Goal: Task Accomplishment & Management: Manage account settings

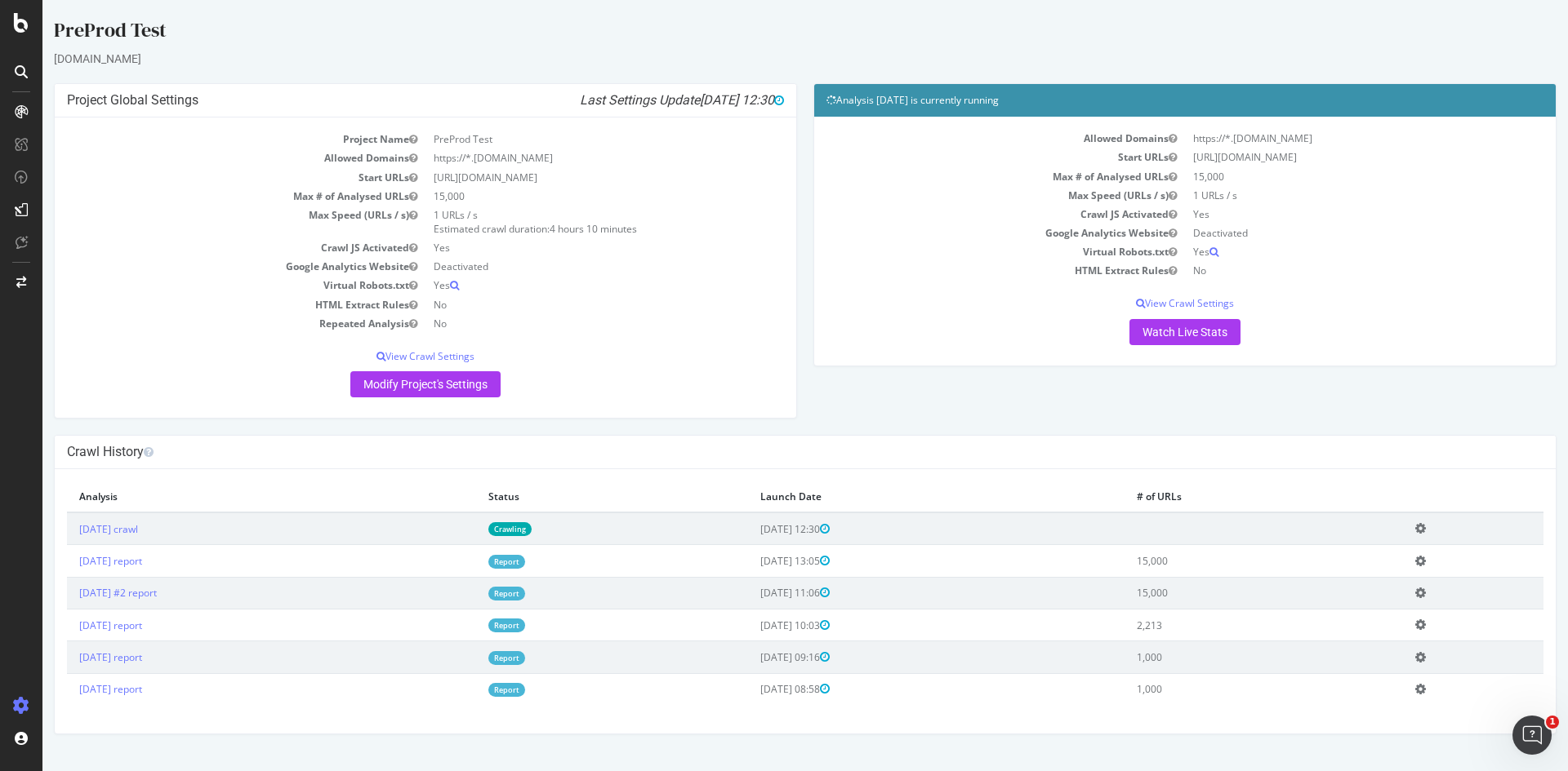
click at [531, 534] on link "Crawling" at bounding box center [509, 530] width 43 height 14
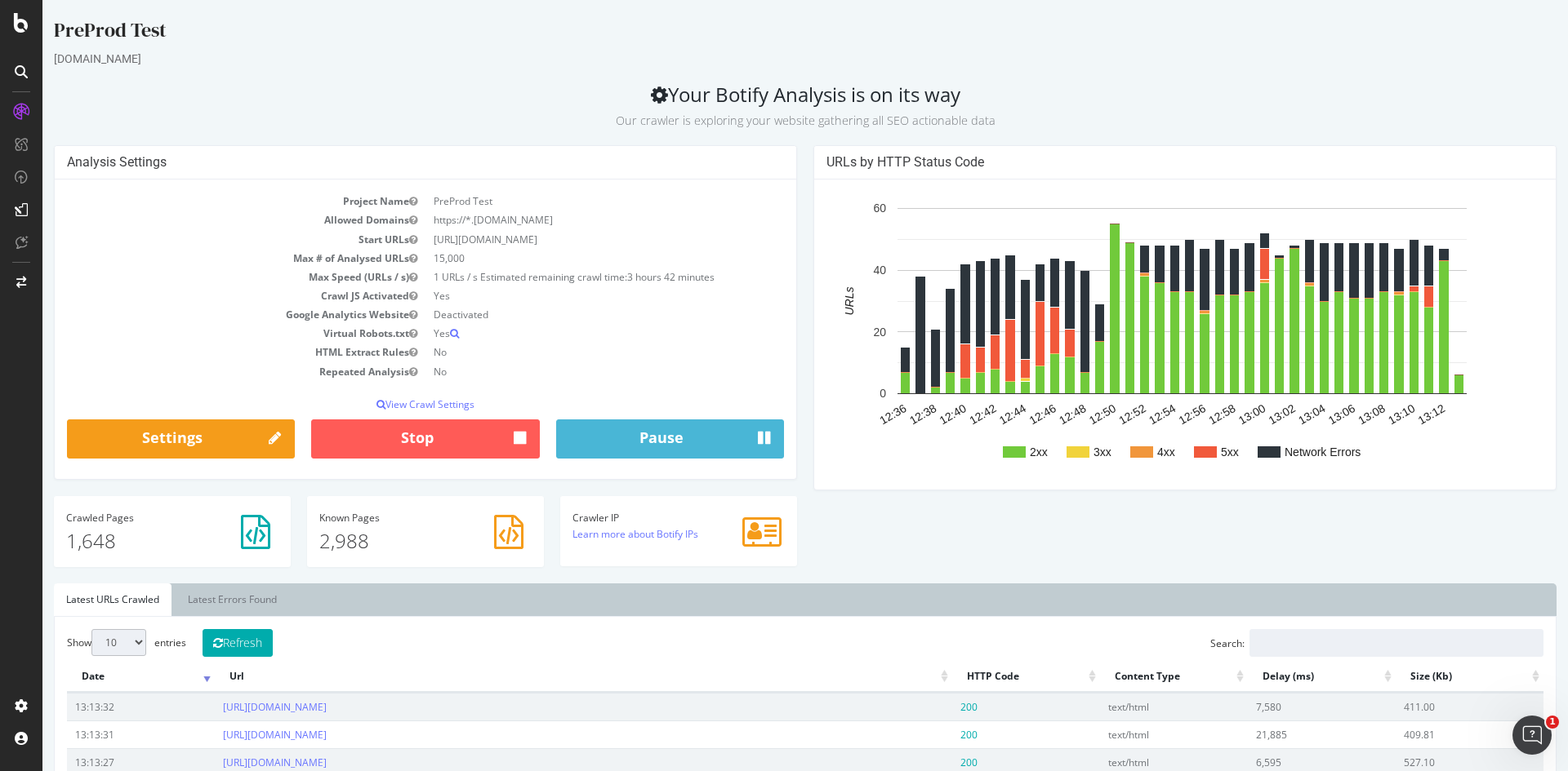
click at [600, 275] on td "1 URLs / s Estimated remaining crawl time: 3 hours 42 minutes" at bounding box center [604, 277] width 359 height 19
click at [562, 275] on td "1 URLs / s Estimated remaining crawl time: 3 hours 42 minutes" at bounding box center [604, 277] width 359 height 19
click at [660, 272] on span "3 hours 42 minutes" at bounding box center [670, 277] width 87 height 14
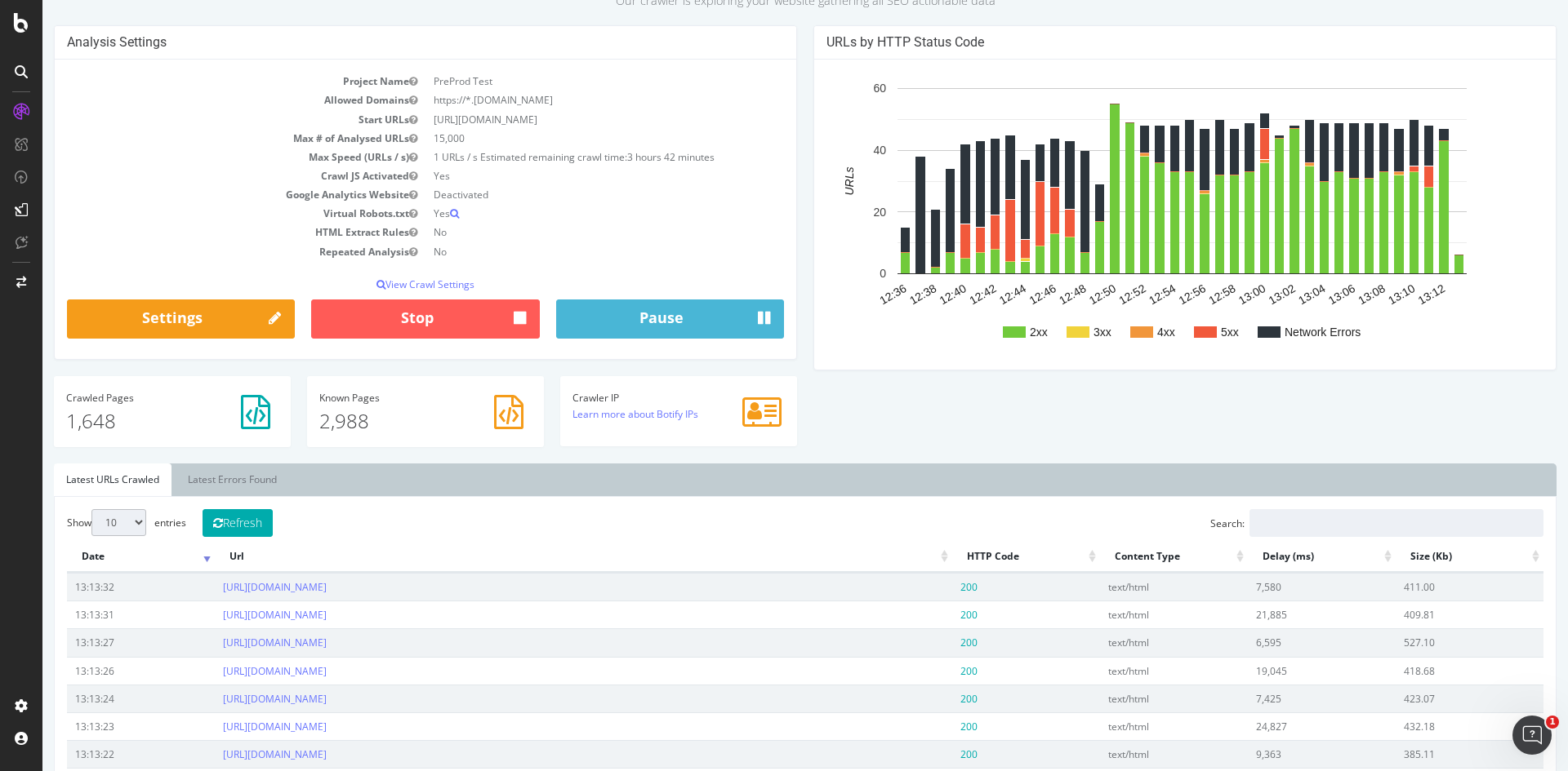
scroll to position [164, 0]
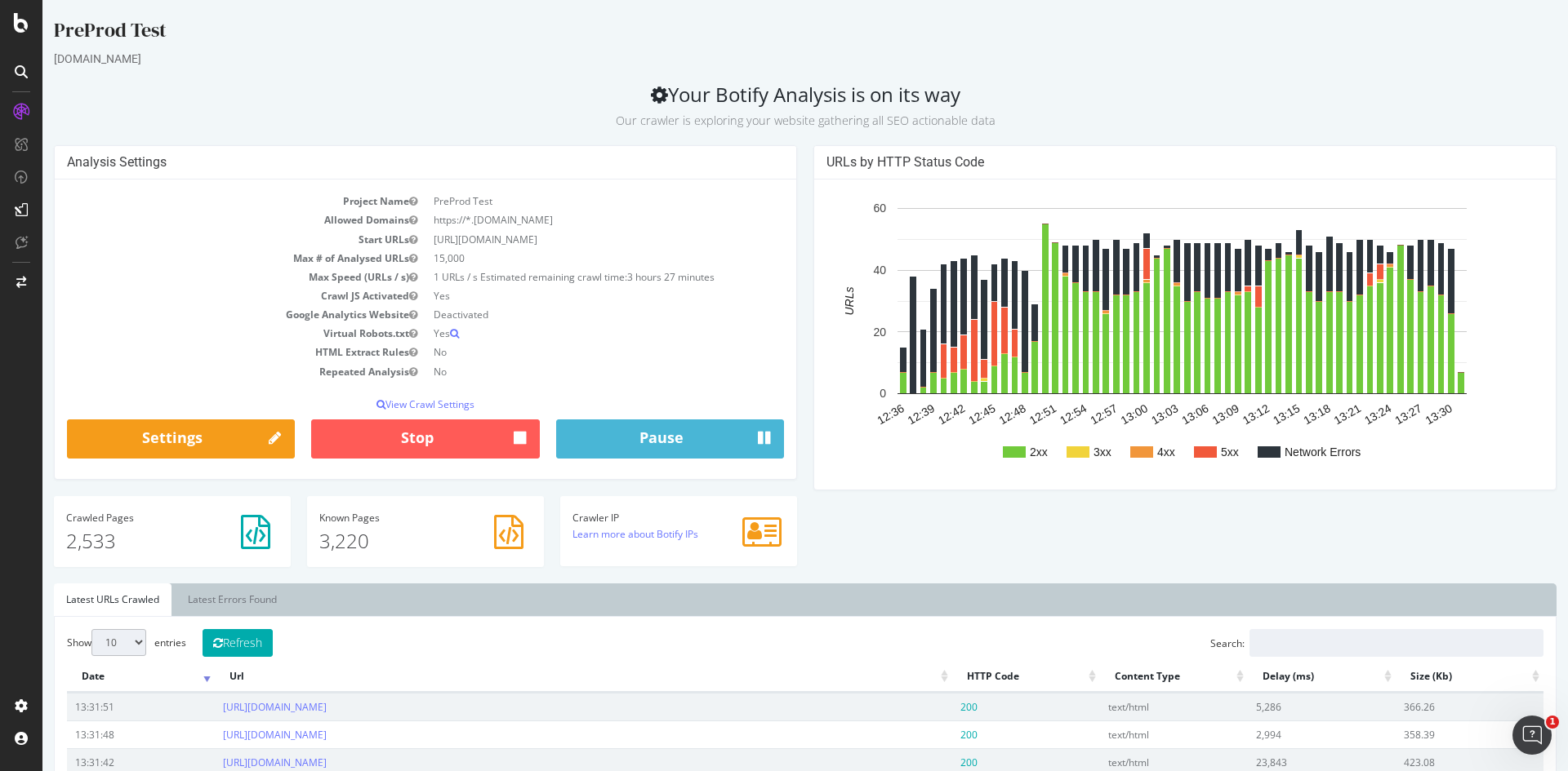
click at [599, 283] on td "1 URLs / s Estimated remaining crawl time: 3 hours 27 minutes" at bounding box center [604, 277] width 359 height 19
click at [153, 436] on link "Settings" at bounding box center [181, 439] width 228 height 39
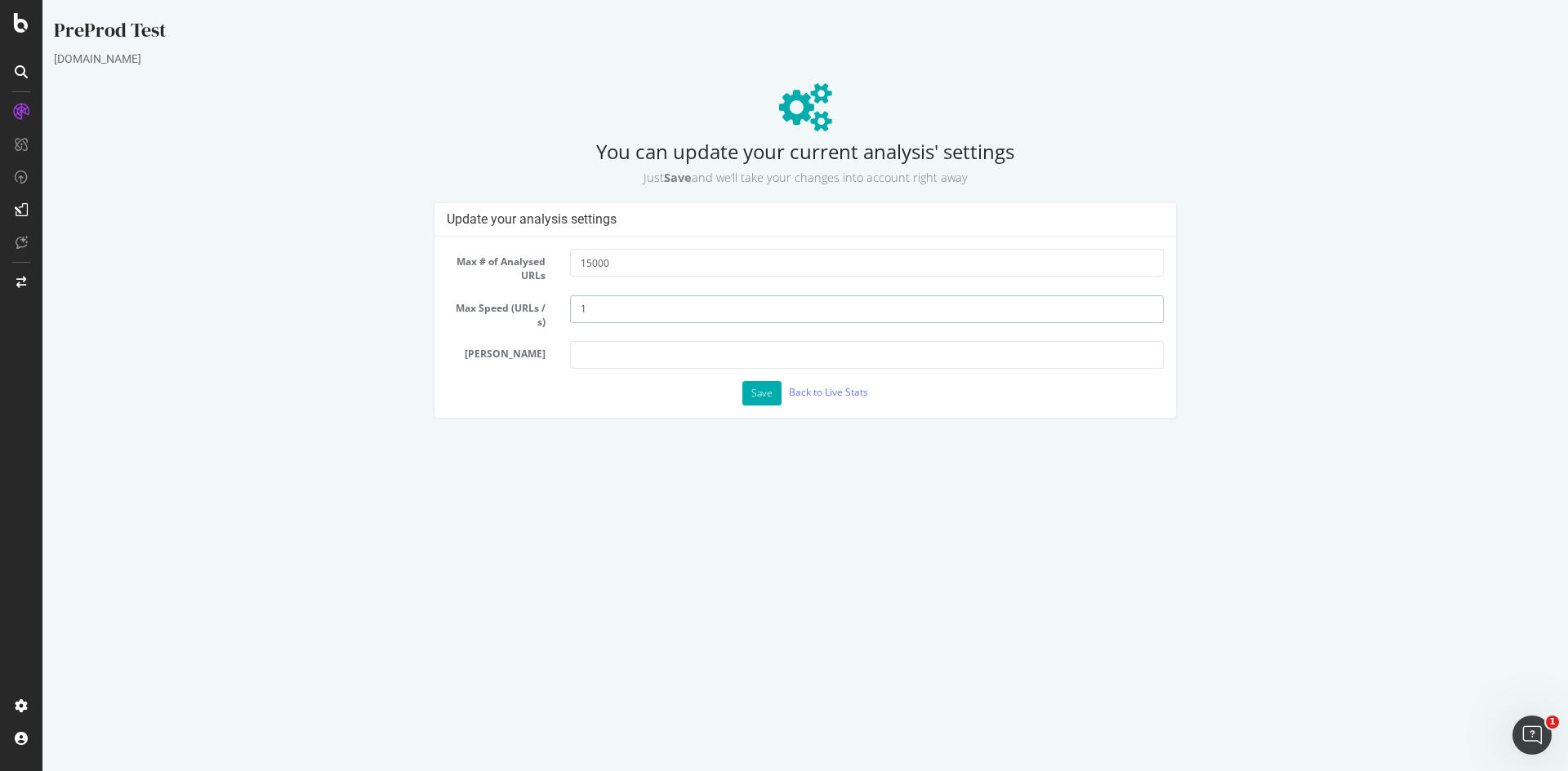
drag, startPoint x: 618, startPoint y: 313, endPoint x: 559, endPoint y: 322, distance: 59.7
click at [559, 322] on div "1" at bounding box center [866, 309] width 618 height 28
type input "2"
click at [755, 392] on button "Save" at bounding box center [762, 393] width 39 height 25
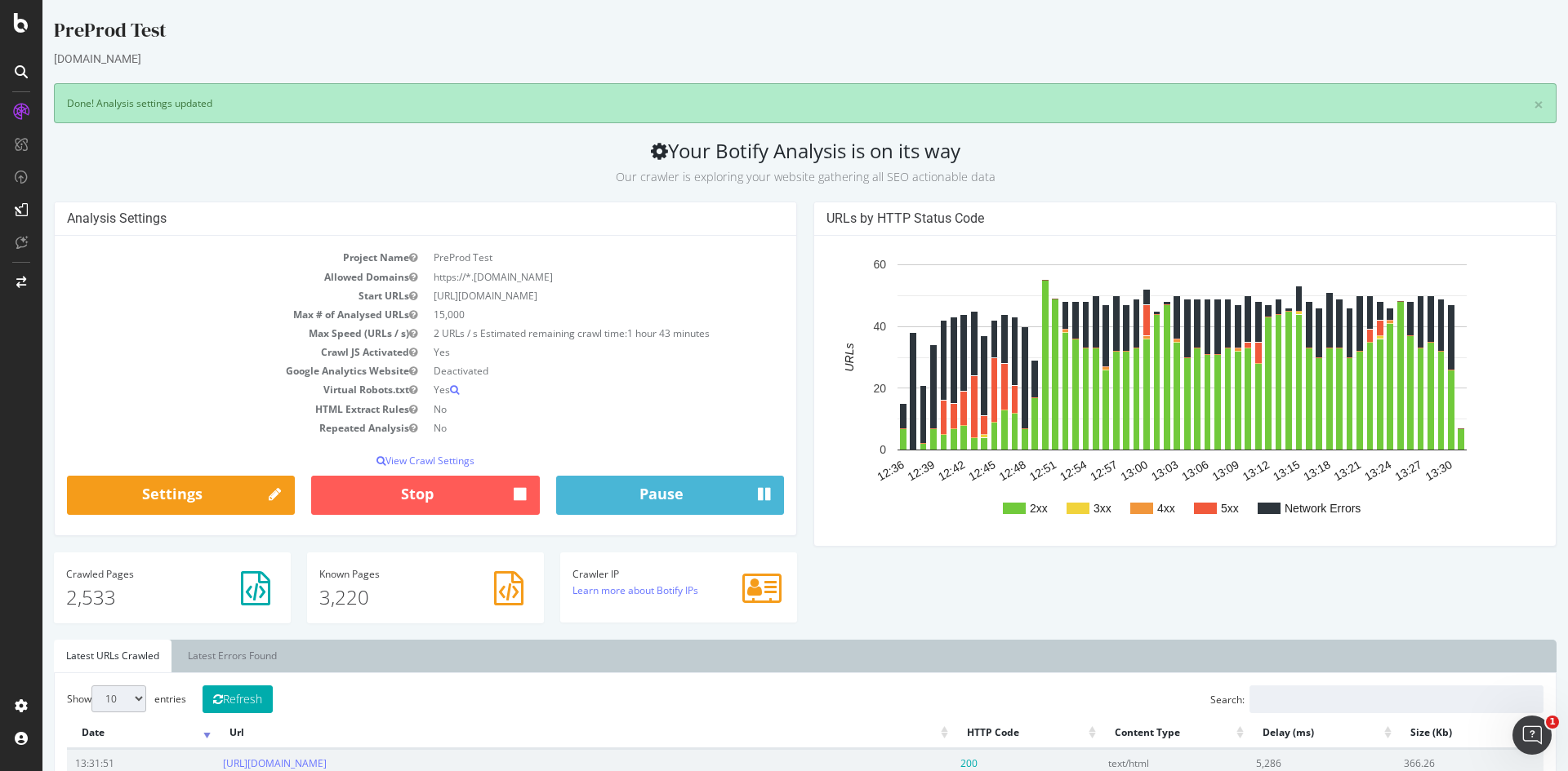
click at [536, 324] on td "2 URLs / s Estimated remaining crawl time: 1 hour 43 minutes" at bounding box center [604, 334] width 359 height 19
click at [535, 341] on td "2 URLs / s Estimated remaining crawl time: 1 hour 43 minutes" at bounding box center [604, 334] width 359 height 19
